Goal: Task Accomplishment & Management: Complete application form

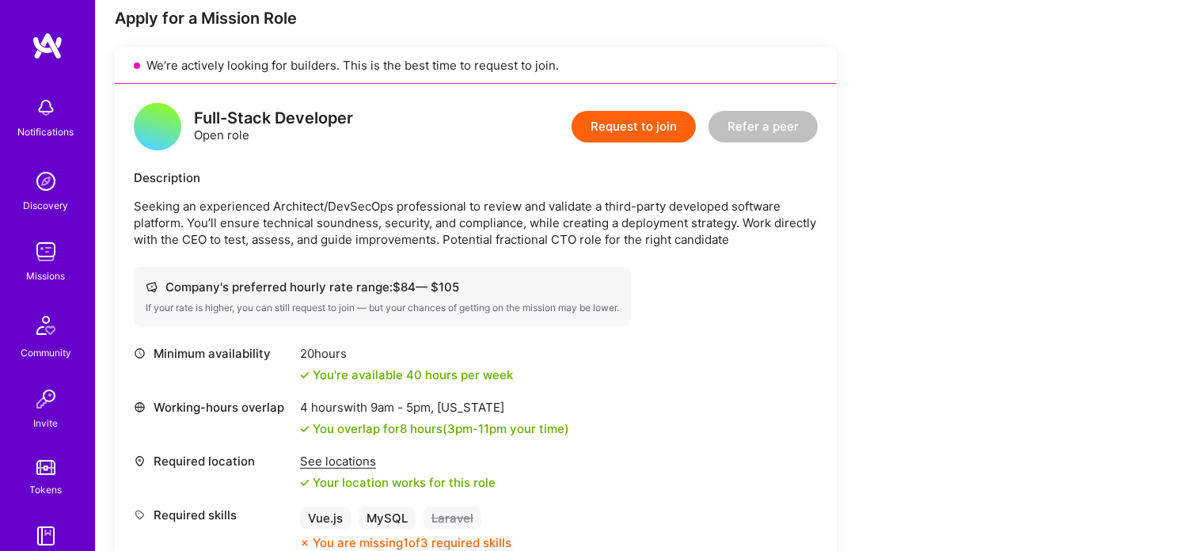
scroll to position [321, 0]
click at [639, 131] on button "Request to join" at bounding box center [633, 128] width 124 height 32
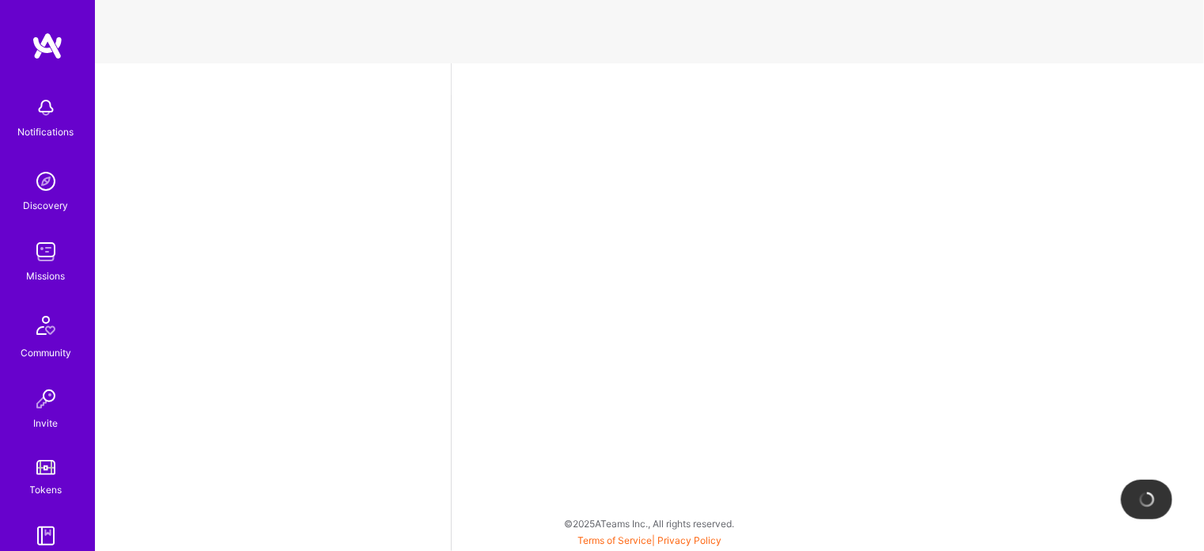
select select "AR"
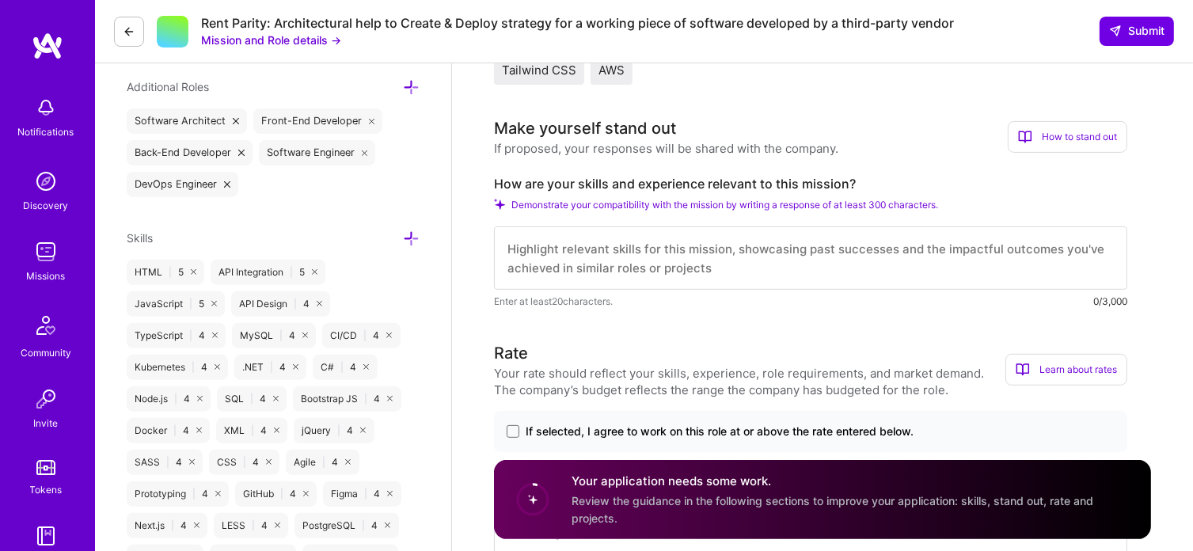
scroll to position [557, 0]
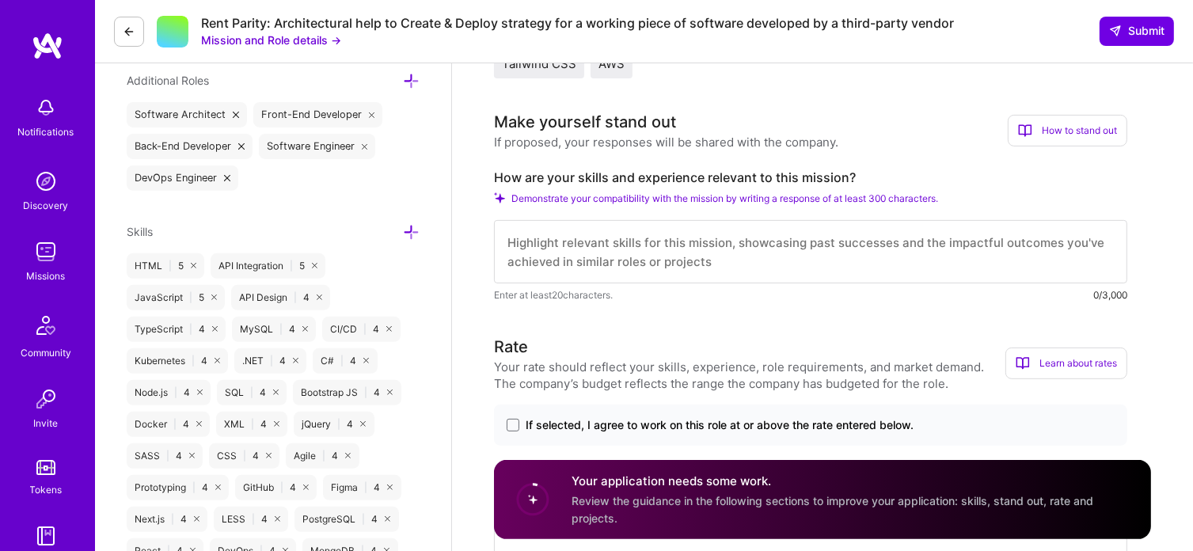
click at [851, 252] on textarea at bounding box center [810, 251] width 633 height 63
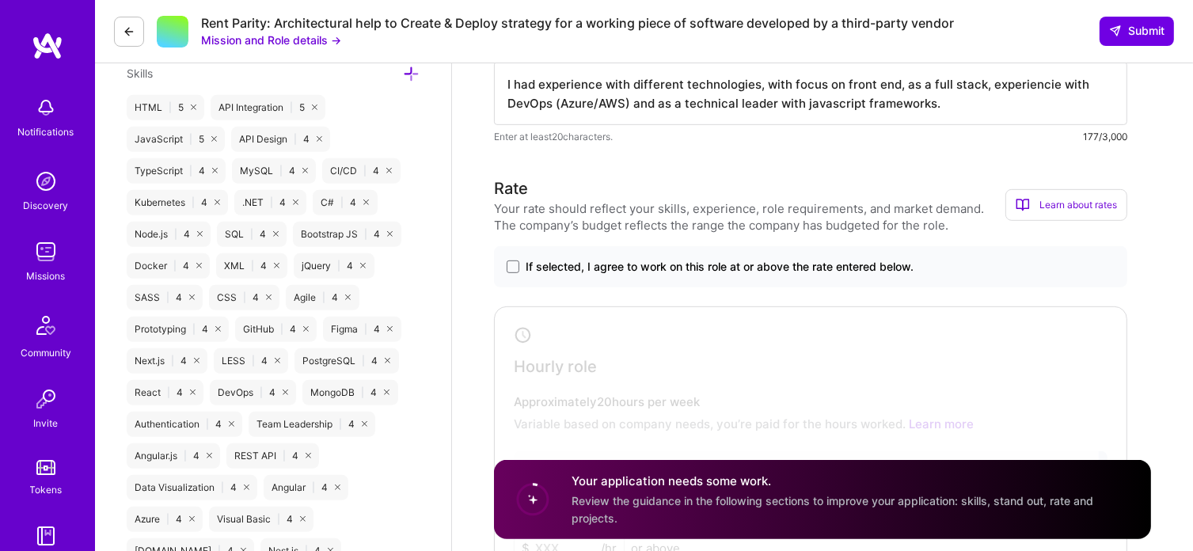
scroll to position [737, 0]
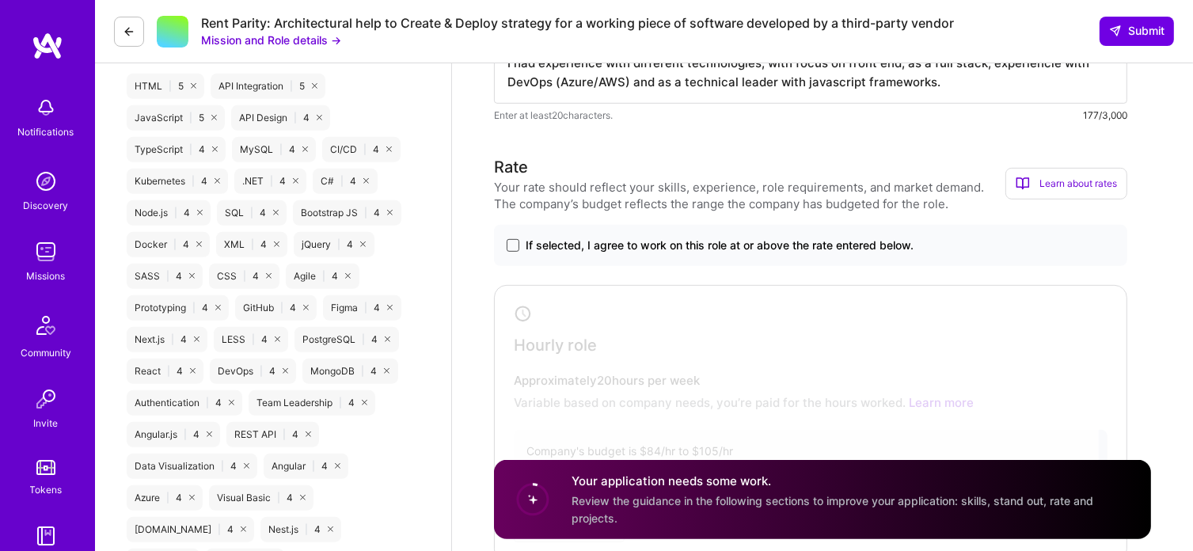
type textarea "I had experience with different technologies, with focus on front end, as a ful…"
click at [513, 245] on span at bounding box center [512, 245] width 13 height 13
click at [0, 0] on input "If selected, I agree to work on this role at or above the rate entered below." at bounding box center [0, 0] width 0 height 0
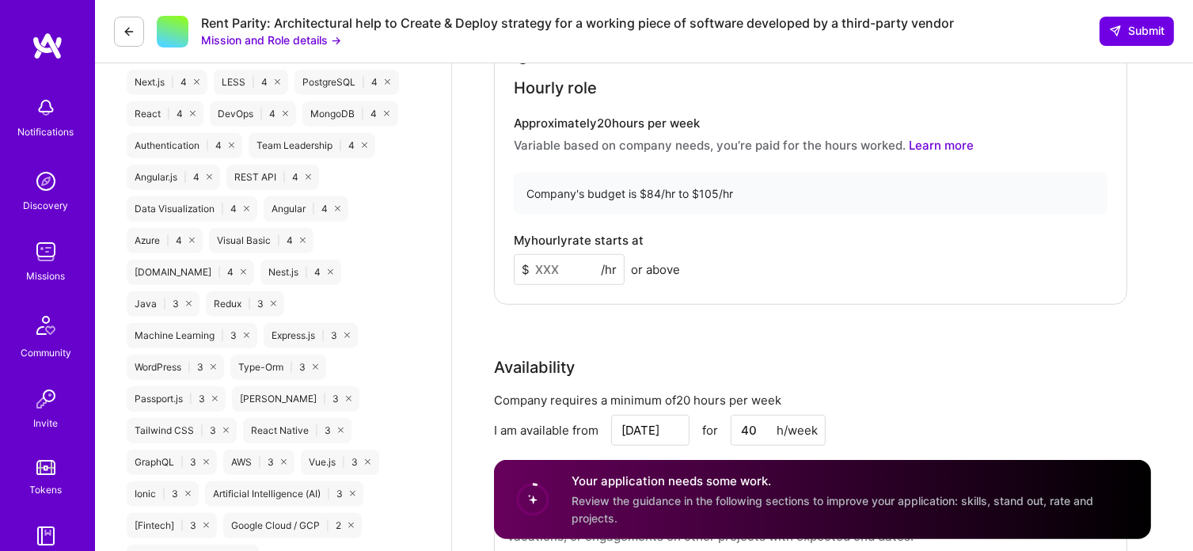
scroll to position [1024, 0]
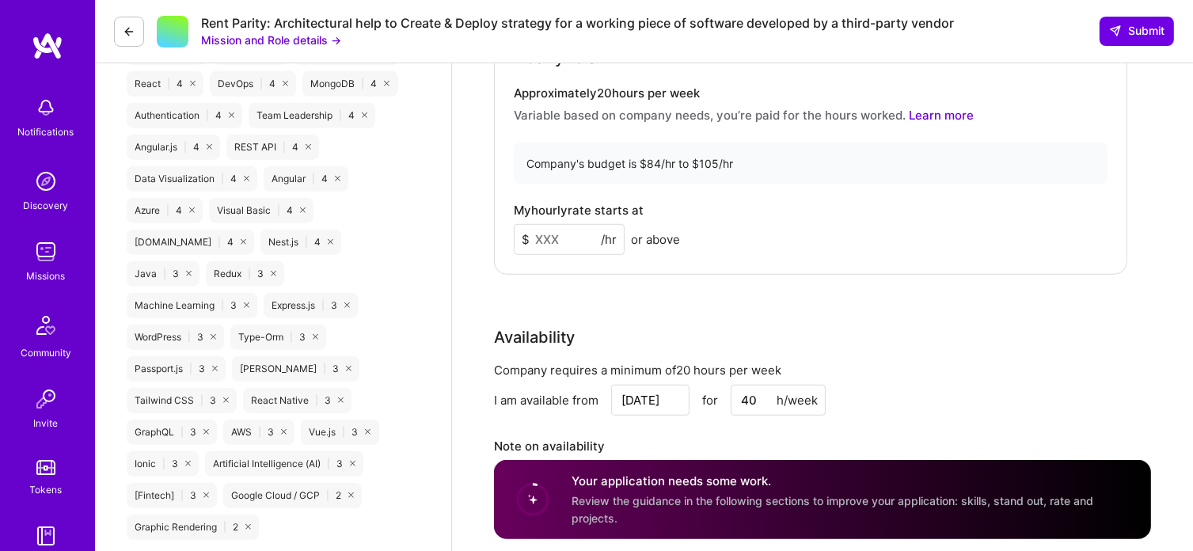
click at [542, 238] on input at bounding box center [569, 239] width 111 height 31
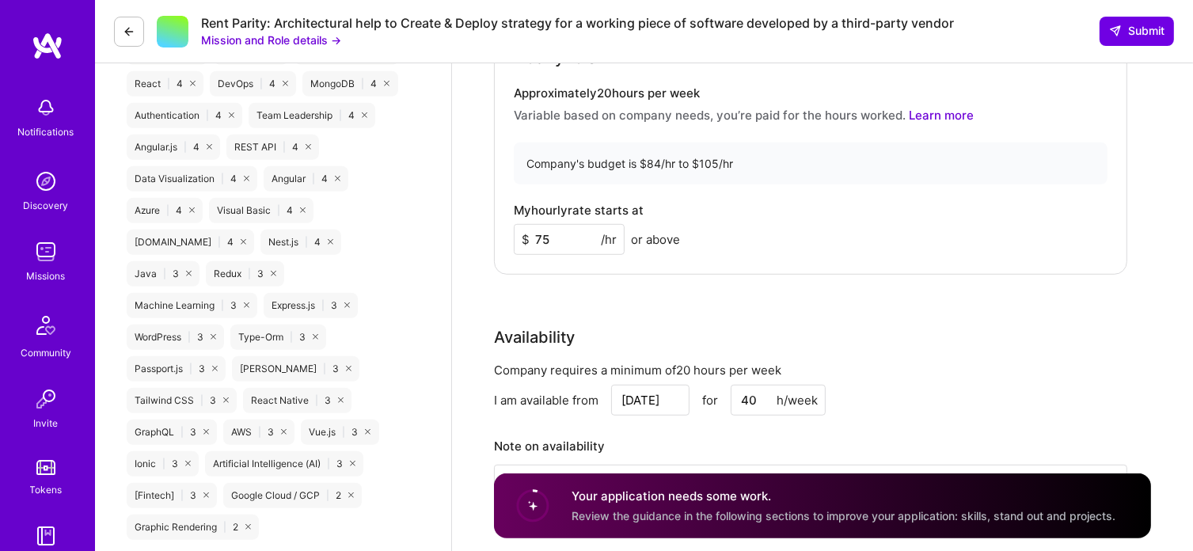
type input "7"
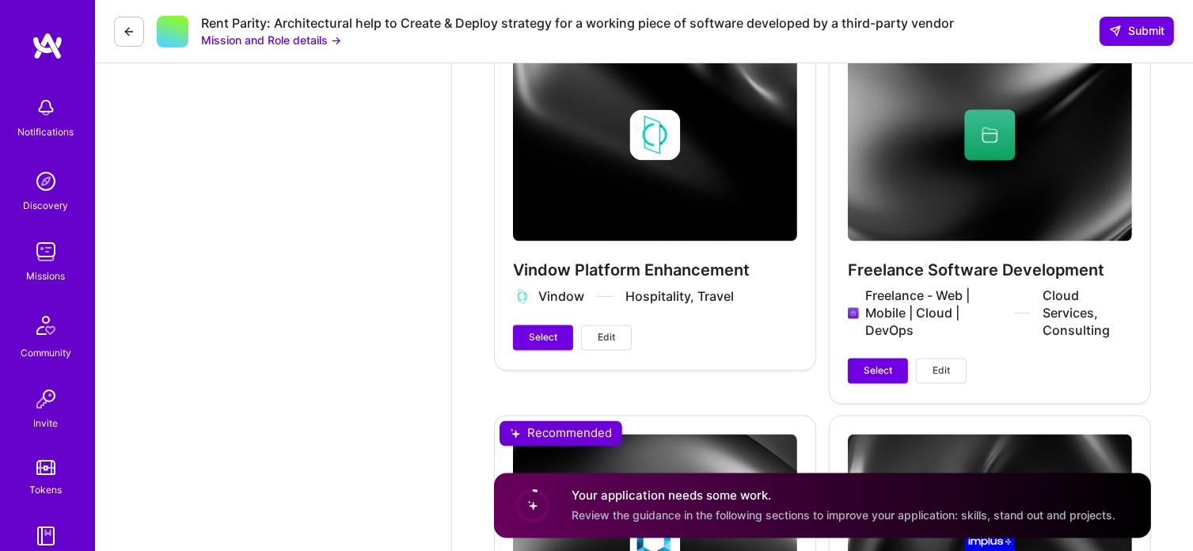
scroll to position [2711, 0]
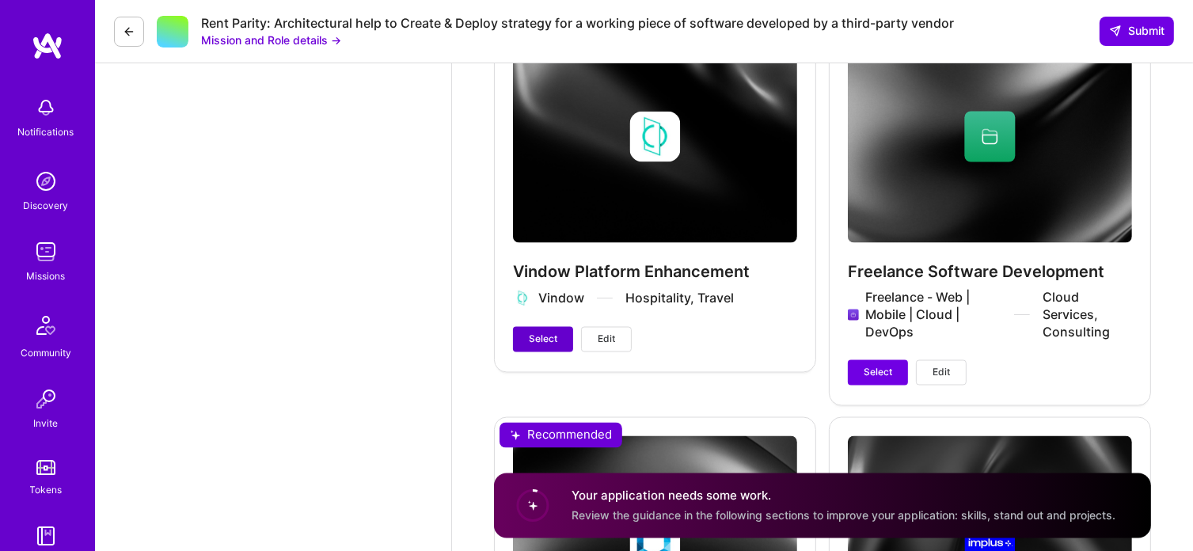
type input "80"
click at [541, 341] on span "Select" at bounding box center [543, 339] width 28 height 14
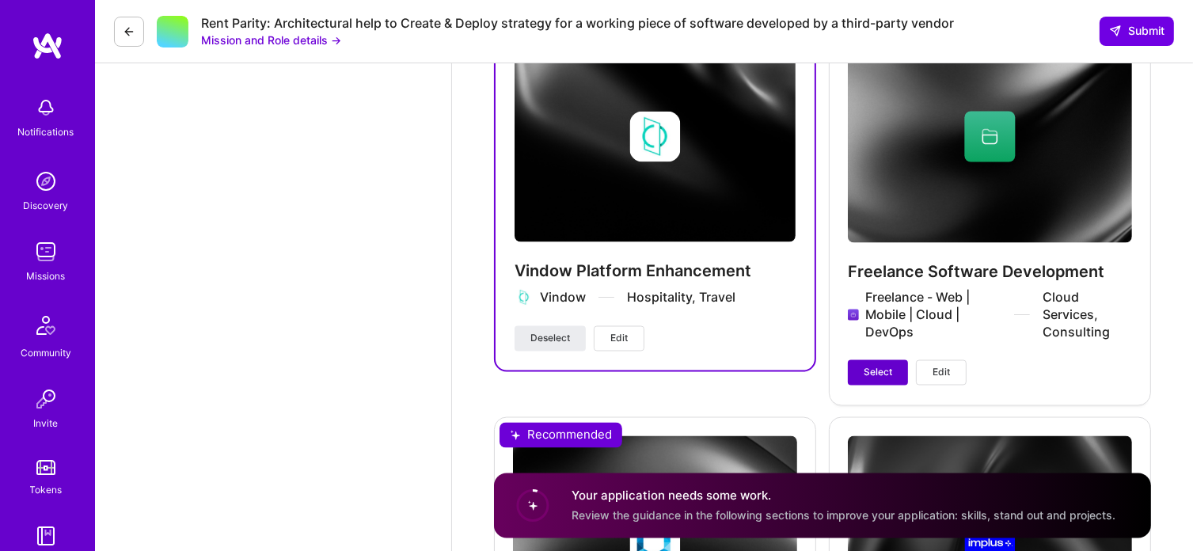
click at [877, 373] on span "Select" at bounding box center [877, 373] width 28 height 14
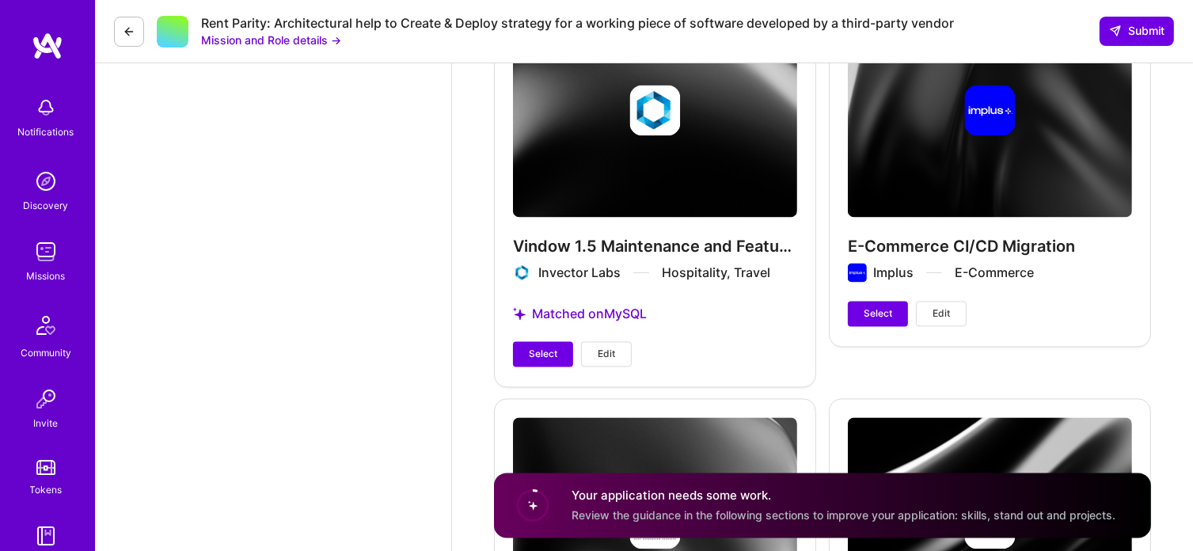
scroll to position [3146, 0]
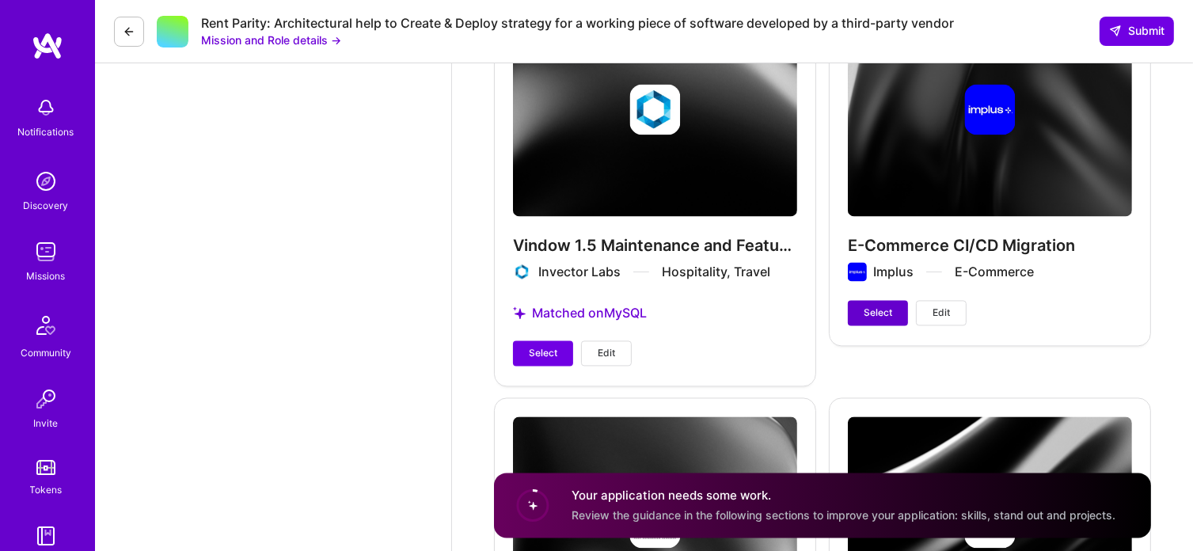
click at [883, 312] on span "Select" at bounding box center [877, 312] width 28 height 14
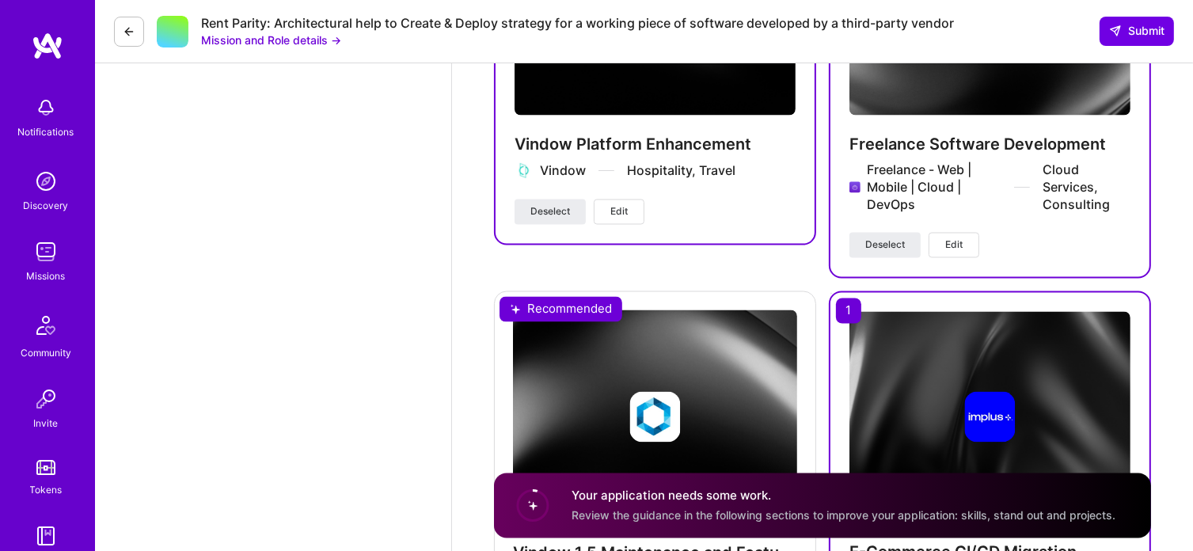
scroll to position [2827, 0]
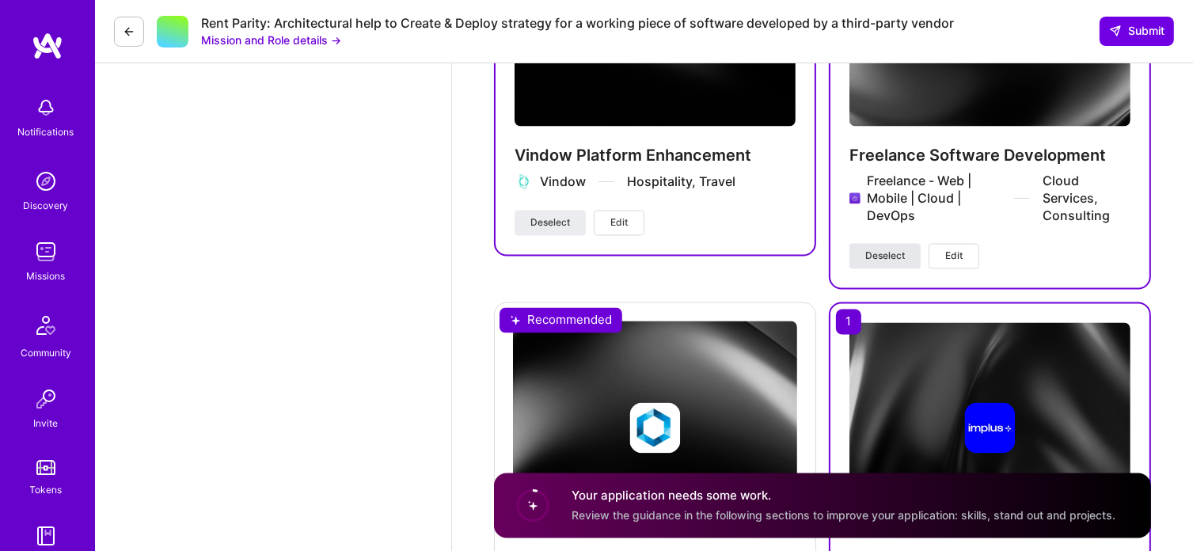
click at [886, 257] on span "Deselect" at bounding box center [885, 256] width 40 height 14
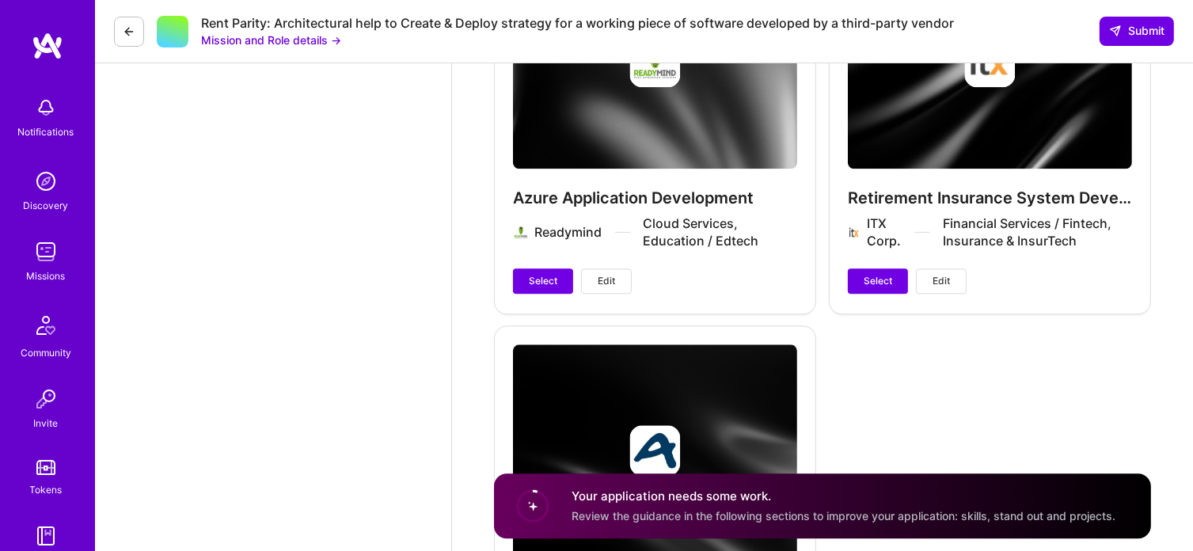
scroll to position [3607, 0]
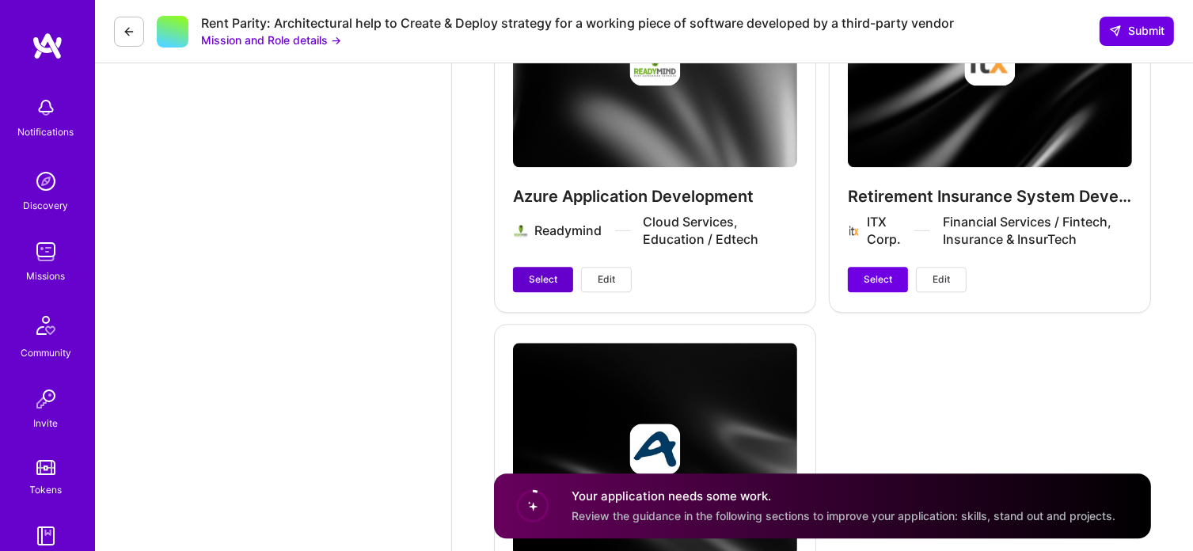
click at [544, 282] on span "Select" at bounding box center [543, 279] width 28 height 14
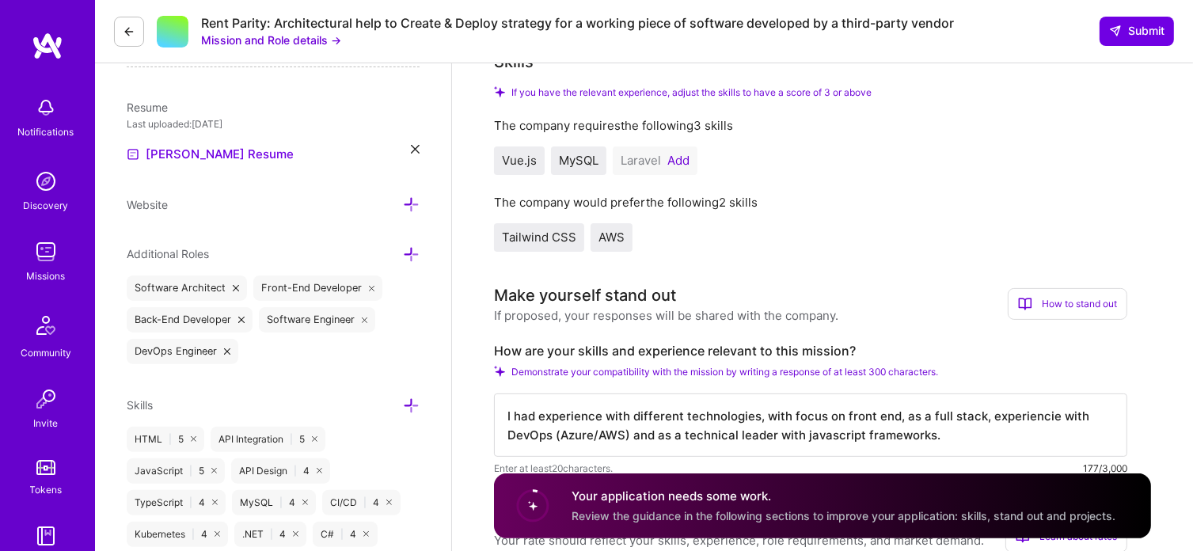
scroll to position [0, 0]
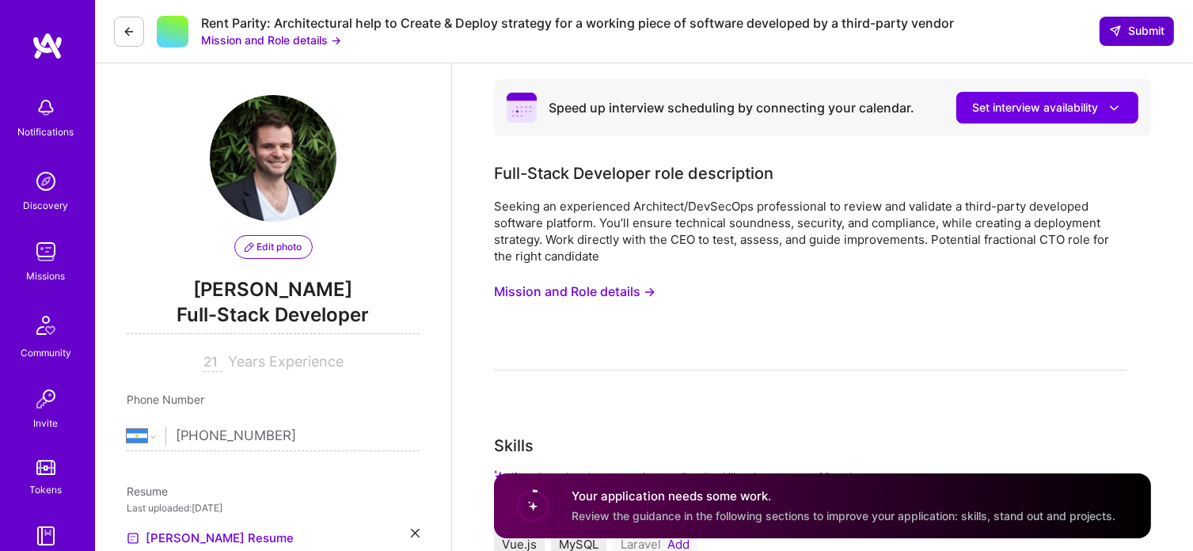
click at [1140, 32] on span "Submit" at bounding box center [1136, 31] width 55 height 16
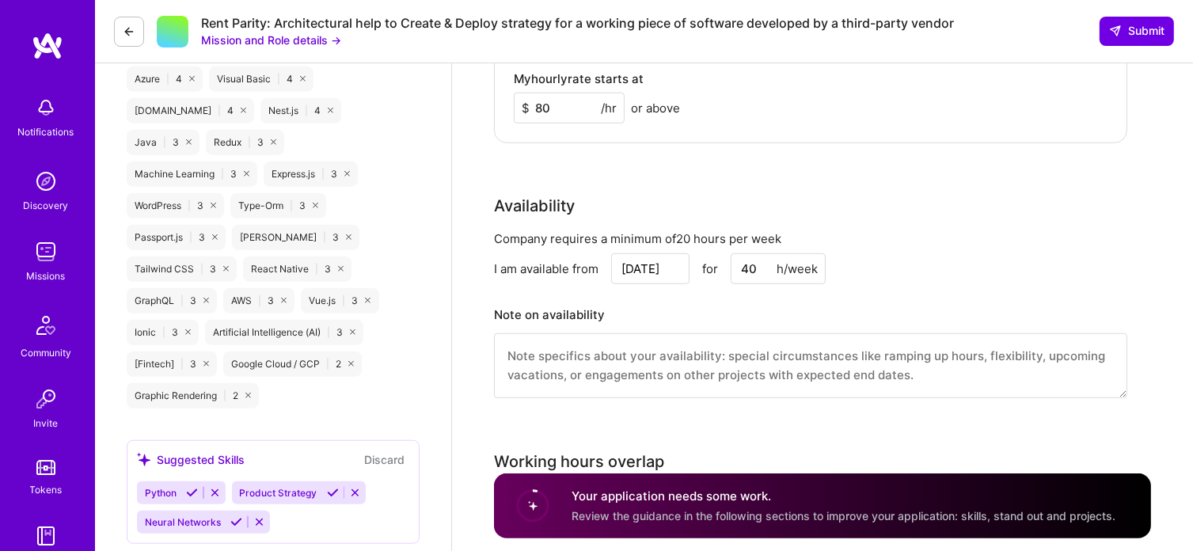
scroll to position [1143, 0]
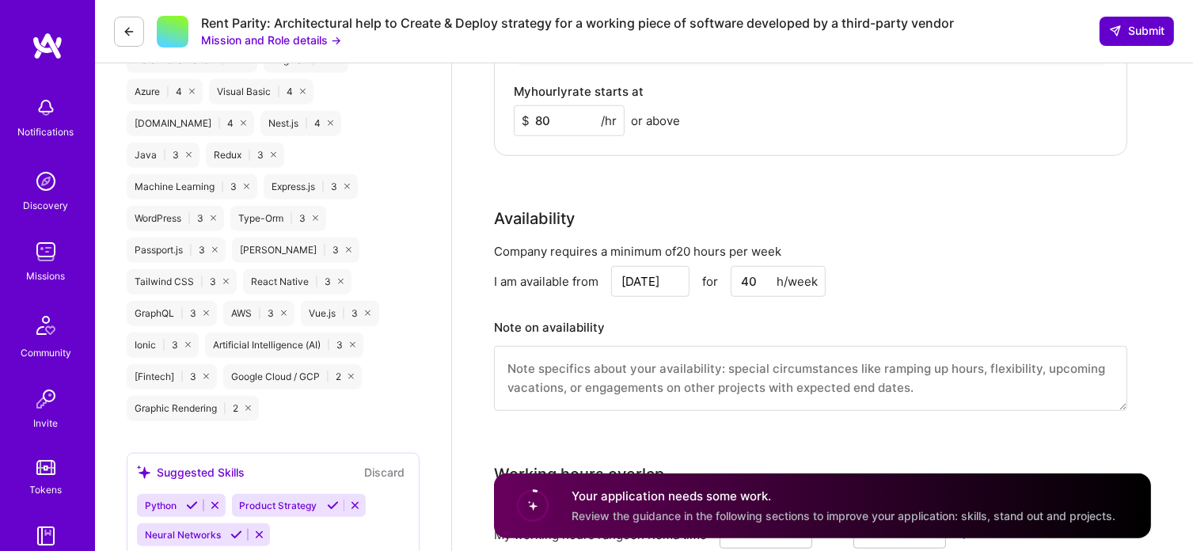
click at [1127, 28] on span "Submit" at bounding box center [1136, 31] width 55 height 16
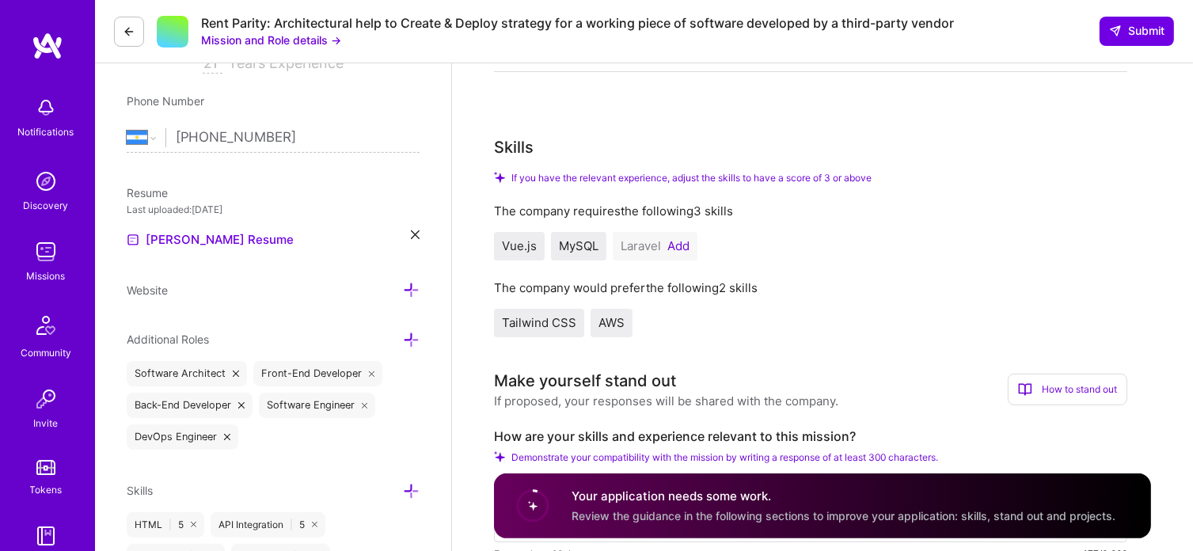
scroll to position [288, 0]
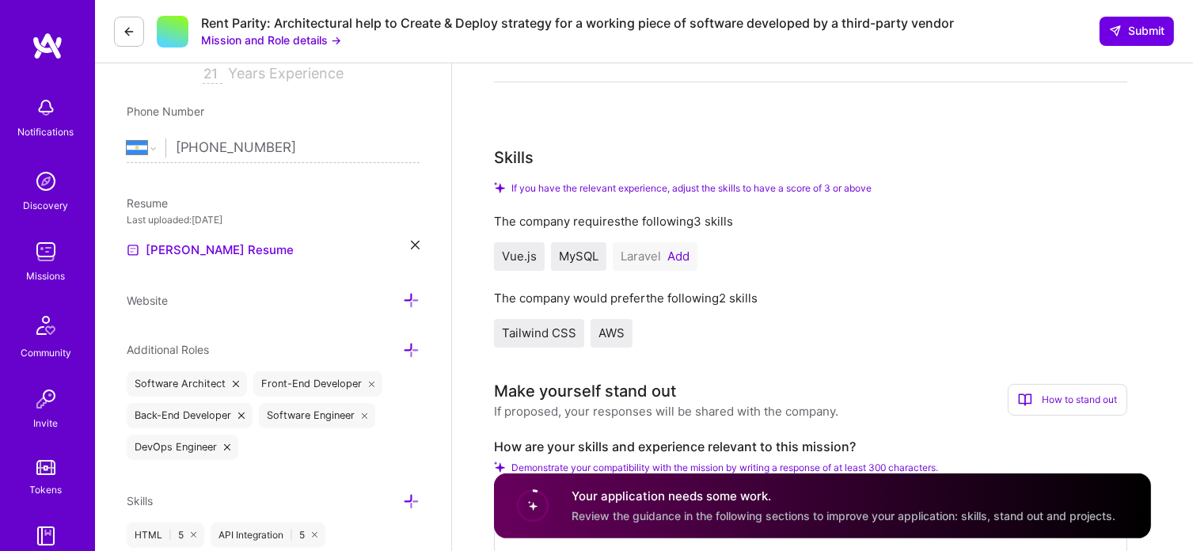
click at [678, 256] on button "Add" at bounding box center [678, 256] width 22 height 13
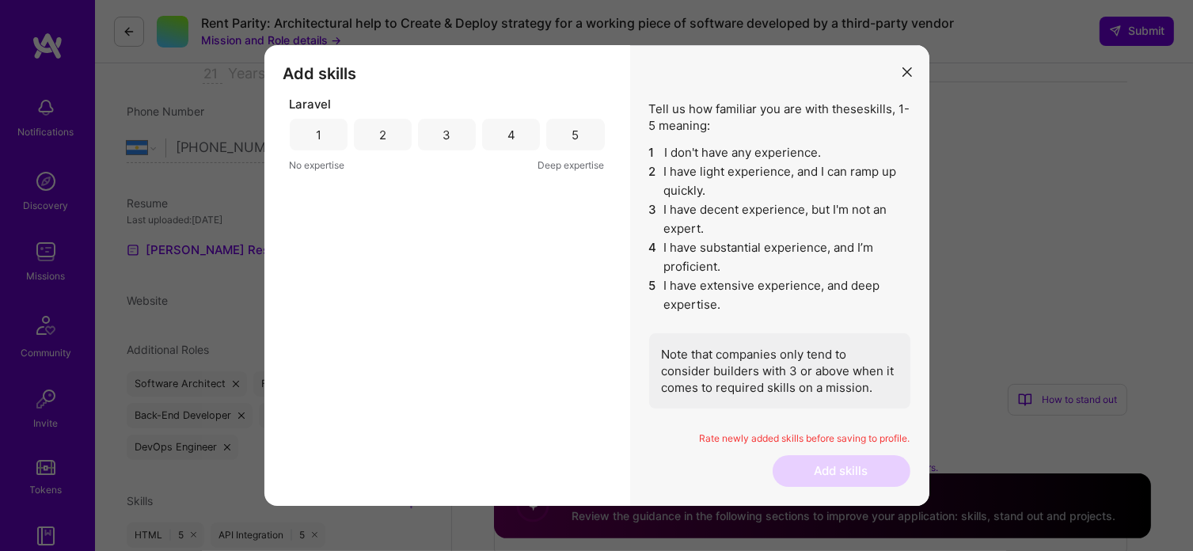
click at [430, 132] on div "3" at bounding box center [447, 135] width 58 height 32
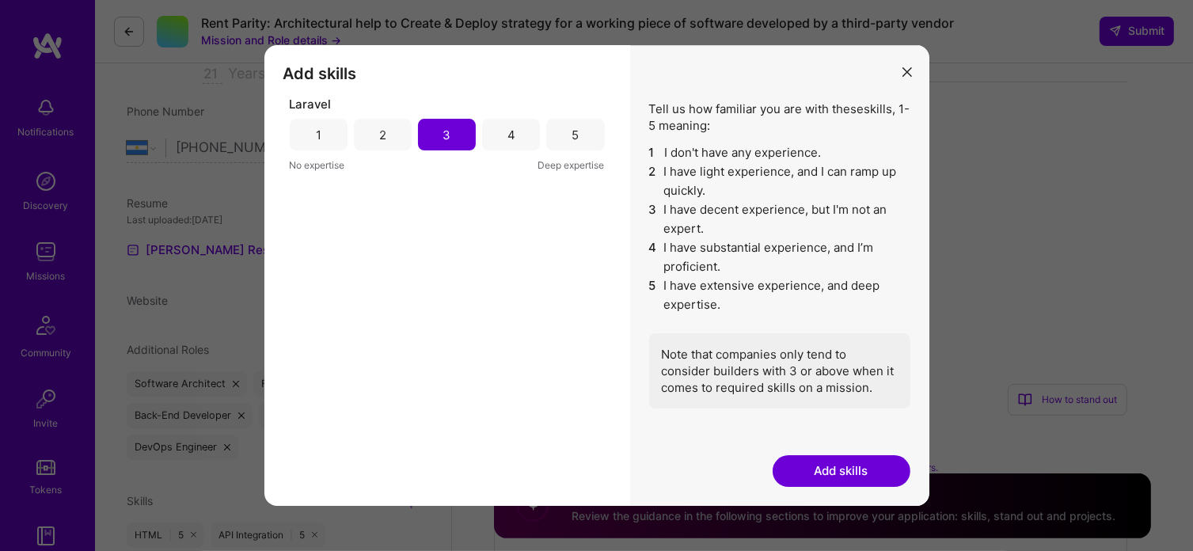
click at [398, 140] on div "2" at bounding box center [383, 135] width 58 height 32
click at [809, 476] on button "Add skills" at bounding box center [841, 471] width 138 height 32
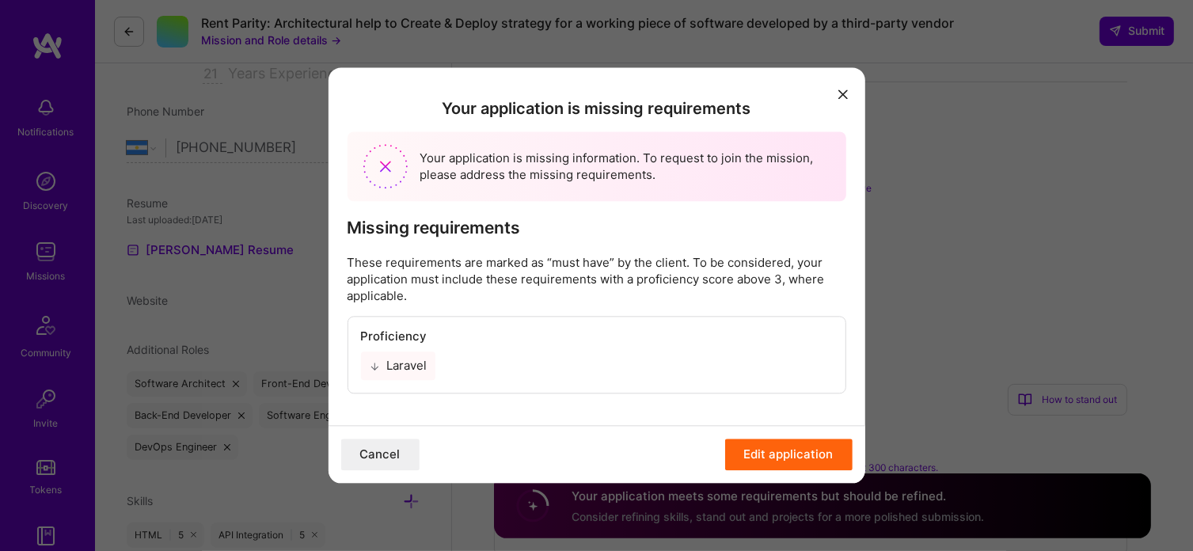
click at [783, 456] on button "Edit application" at bounding box center [788, 455] width 127 height 32
click at [762, 454] on button "Edit application" at bounding box center [788, 455] width 127 height 32
click at [833, 97] on button "modal" at bounding box center [842, 93] width 19 height 26
click at [367, 458] on button "Cancel" at bounding box center [379, 455] width 78 height 32
click at [759, 453] on button "Edit application" at bounding box center [788, 455] width 127 height 32
